Goal: Information Seeking & Learning: Learn about a topic

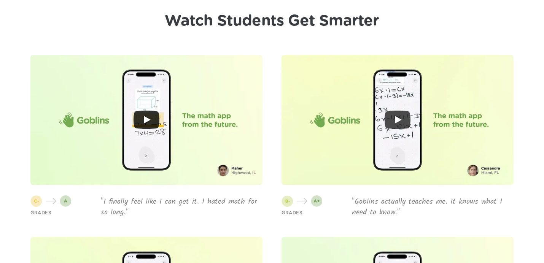
scroll to position [1789, 0]
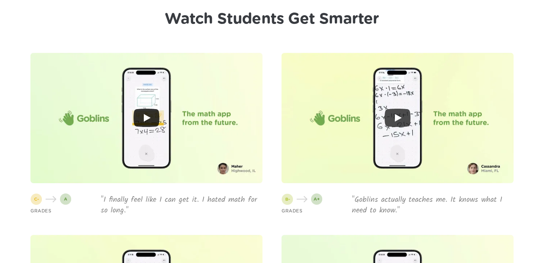
click at [148, 118] on icon "Play" at bounding box center [147, 118] width 7 height 8
click at [398, 116] on icon "Play" at bounding box center [398, 118] width 7 height 8
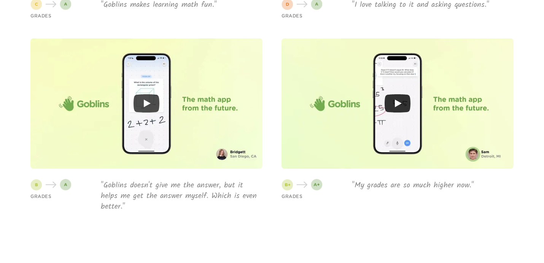
scroll to position [2167, 0]
click at [151, 105] on icon "Play" at bounding box center [147, 103] width 26 height 18
click at [391, 105] on icon "Play" at bounding box center [398, 103] width 26 height 18
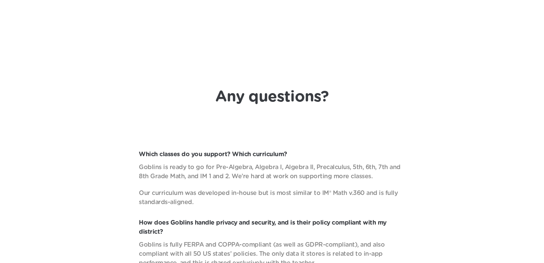
scroll to position [2385, 0]
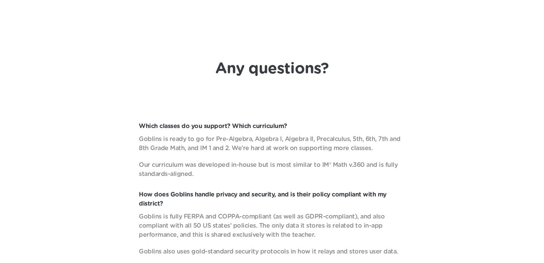
scroll to position [2411, 0]
drag, startPoint x: 316, startPoint y: 153, endPoint x: 362, endPoint y: 153, distance: 45.7
click at [362, 160] on p "Our curriculum was developed in-house but is most similar to IM® Math v.360 and…" at bounding box center [272, 169] width 266 height 18
copy p "IM® Math v.360"
